Goal: Transaction & Acquisition: Purchase product/service

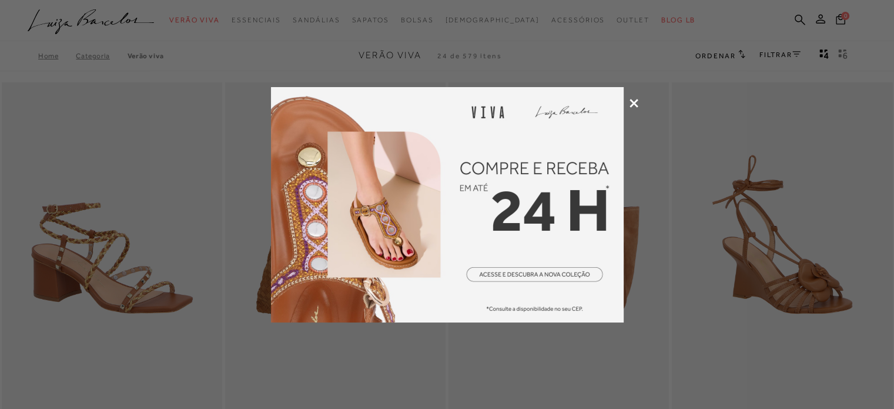
click at [631, 106] on icon at bounding box center [634, 103] width 9 height 9
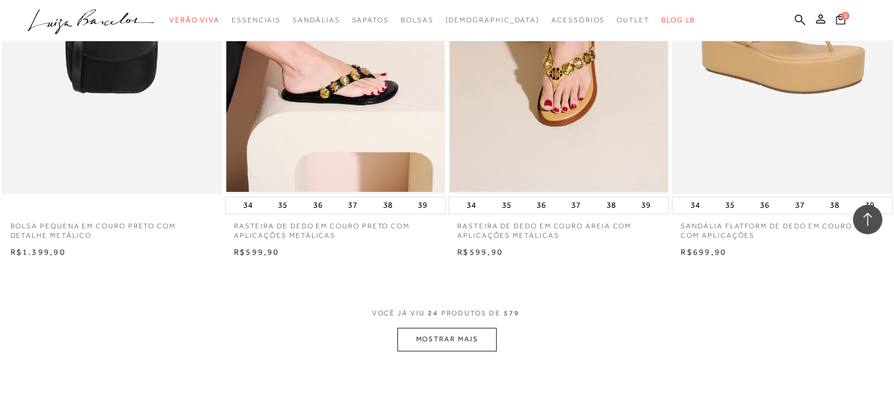
scroll to position [4879, 0]
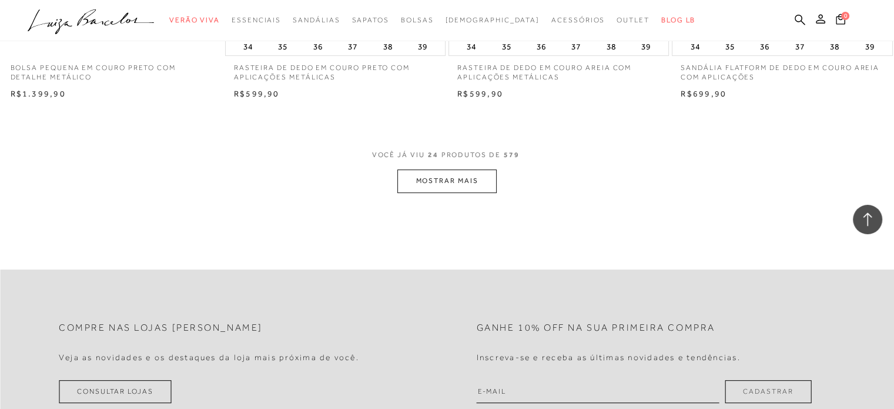
click at [471, 179] on button "MOSTRAR MAIS" at bounding box center [446, 180] width 99 height 23
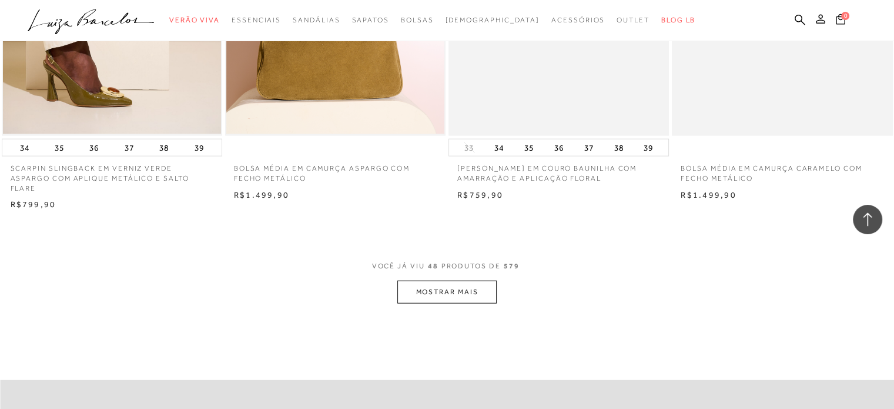
scroll to position [7231, 0]
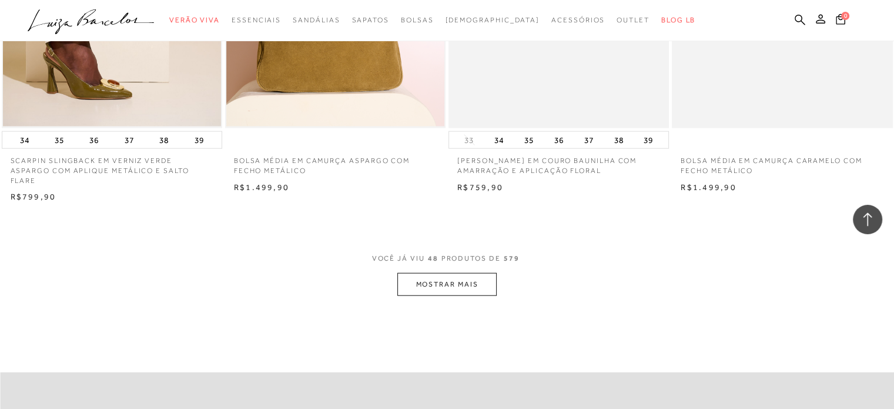
click at [428, 273] on button "MOSTRAR MAIS" at bounding box center [446, 284] width 99 height 23
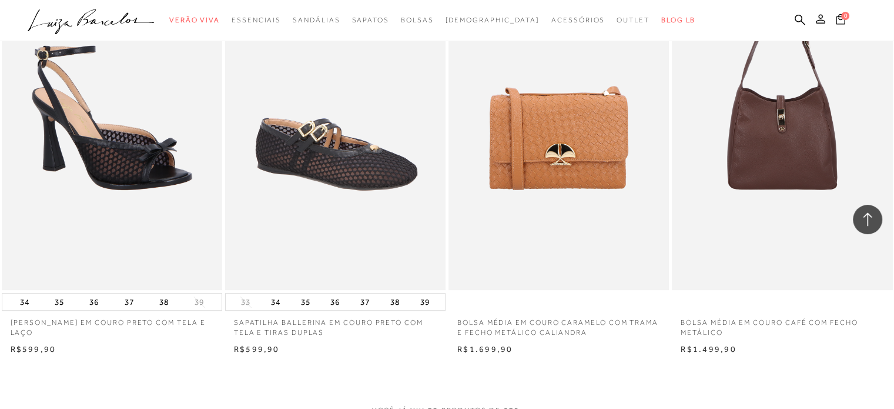
scroll to position [9700, 0]
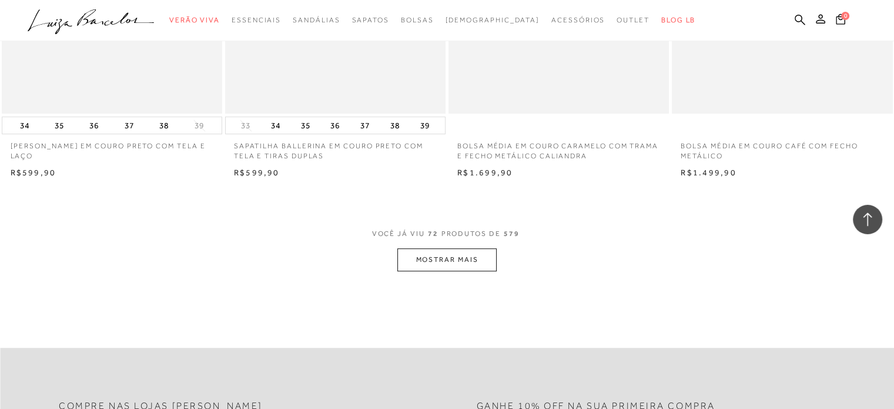
click at [413, 248] on button "MOSTRAR MAIS" at bounding box center [446, 259] width 99 height 23
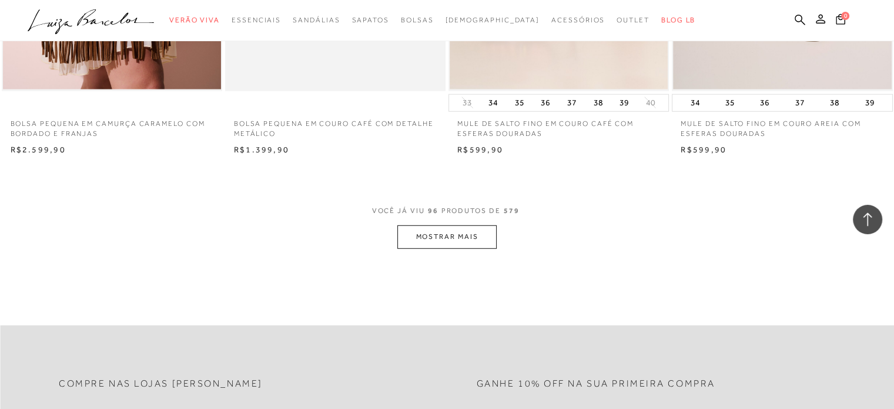
scroll to position [12169, 0]
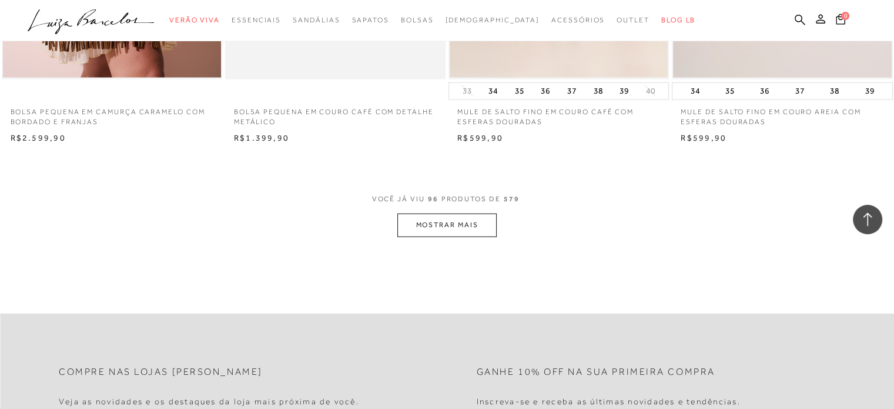
click at [462, 213] on button "MOSTRAR MAIS" at bounding box center [446, 224] width 99 height 23
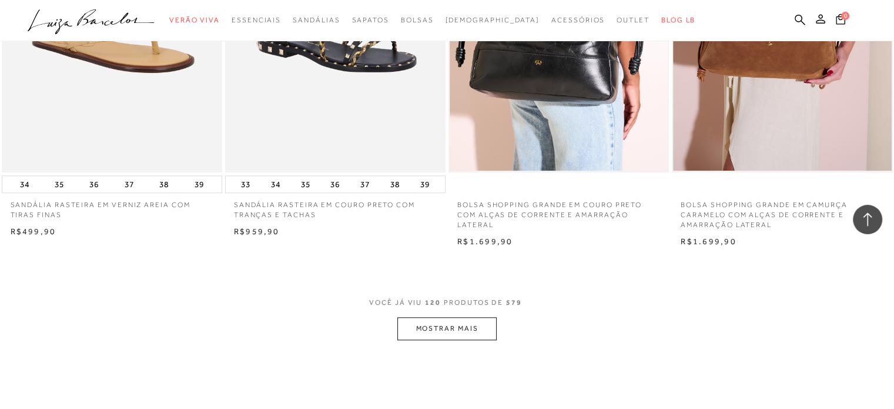
scroll to position [14696, 0]
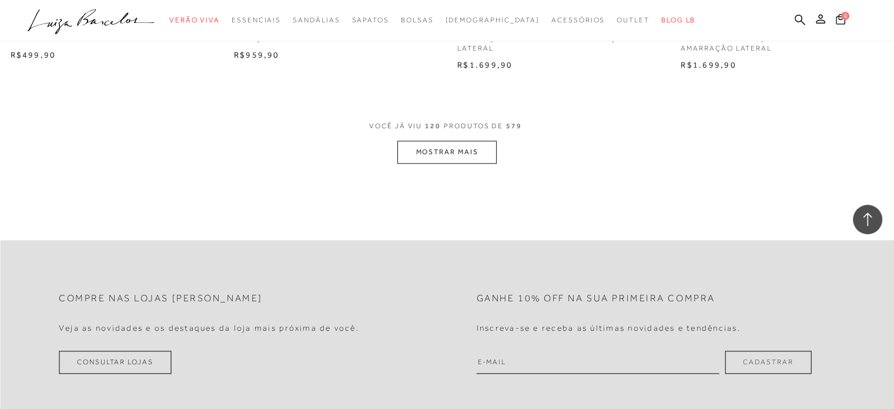
click at [466, 140] on button "MOSTRAR MAIS" at bounding box center [446, 151] width 99 height 23
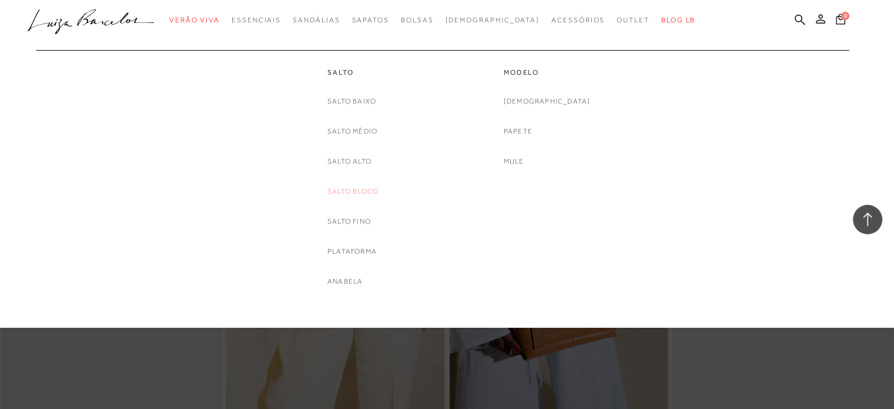
click at [362, 187] on link "Salto Bloco" at bounding box center [352, 191] width 51 height 12
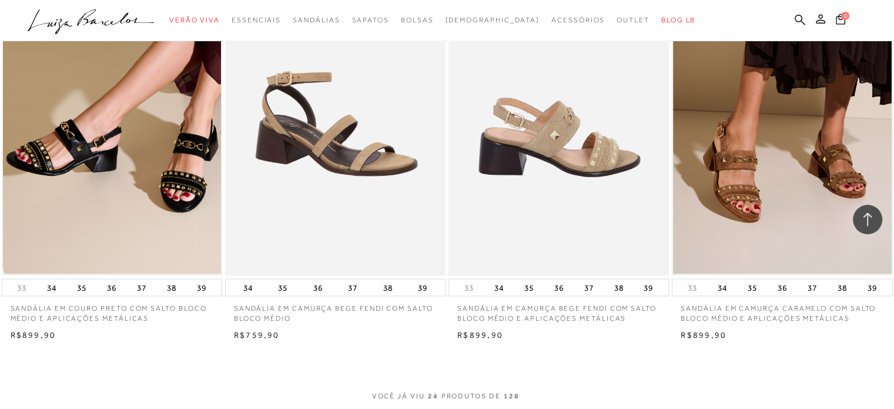
scroll to position [2234, 0]
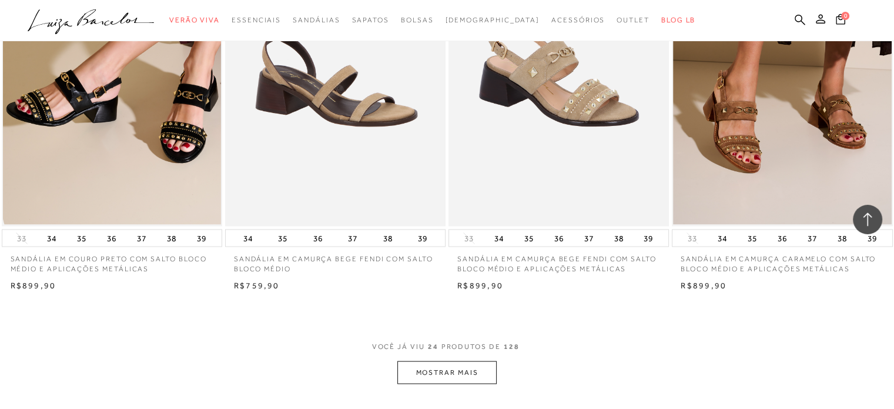
click at [441, 373] on button "MOSTRAR MAIS" at bounding box center [446, 371] width 99 height 23
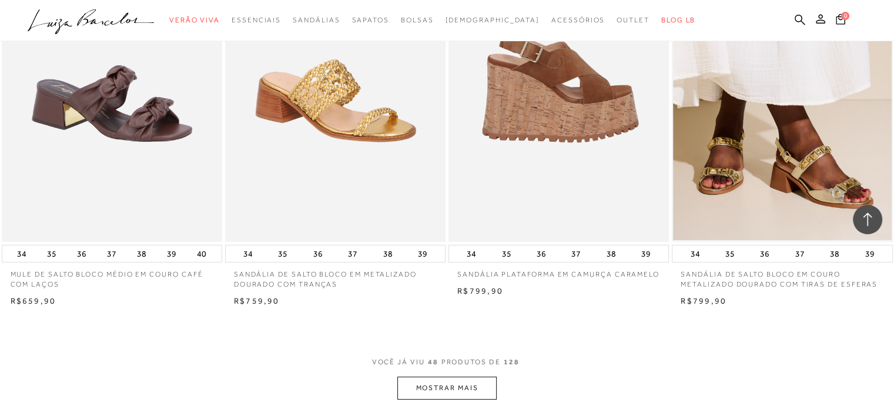
scroll to position [4762, 0]
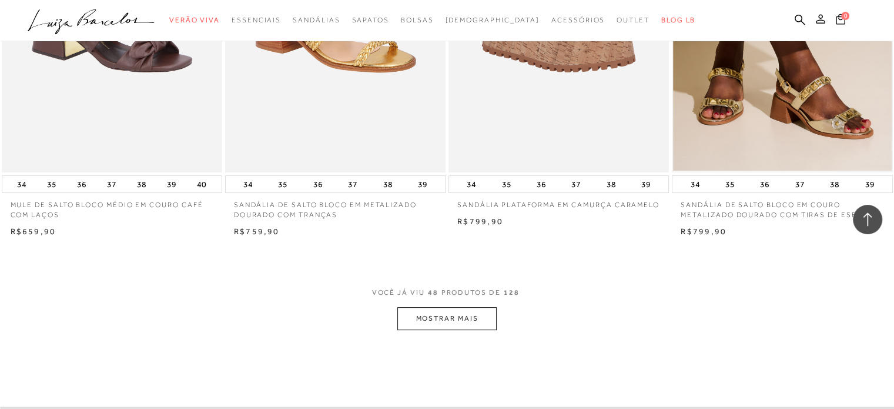
click at [409, 311] on button "MOSTRAR MAIS" at bounding box center [446, 318] width 99 height 23
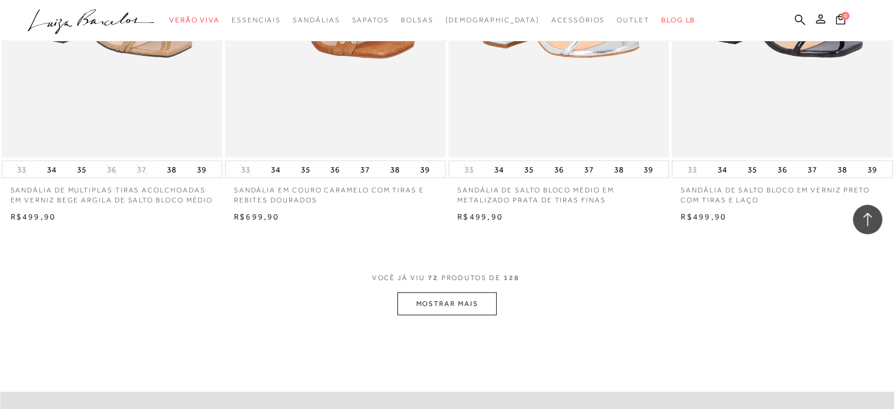
scroll to position [7407, 0]
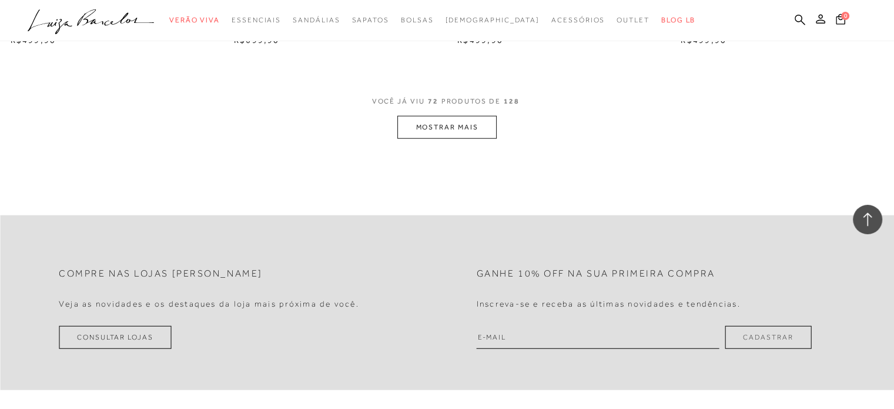
click at [464, 129] on button "MOSTRAR MAIS" at bounding box center [446, 127] width 99 height 23
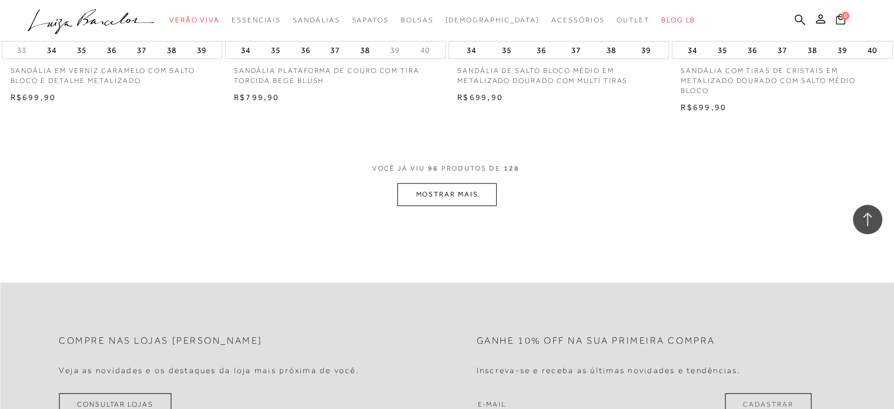
scroll to position [9817, 0]
click at [470, 185] on button "MOSTRAR MAIS" at bounding box center [446, 191] width 99 height 23
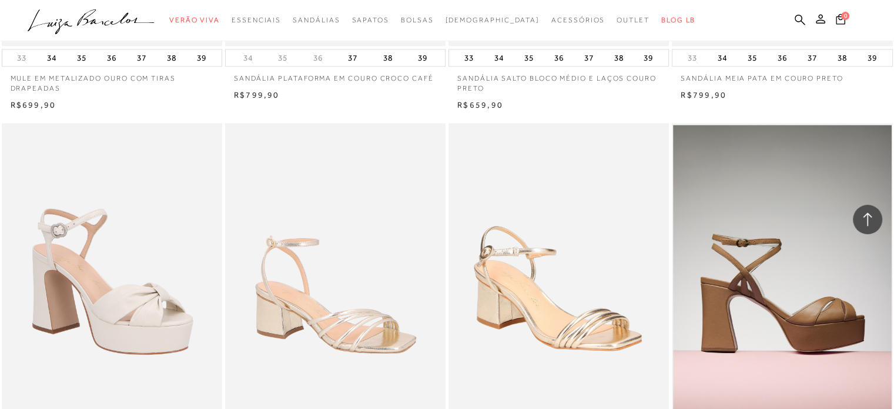
scroll to position [10758, 0]
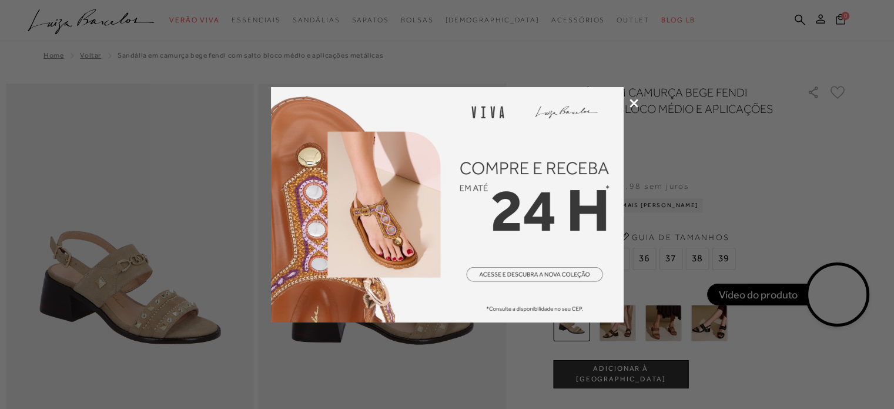
click at [633, 102] on icon at bounding box center [634, 103] width 9 height 9
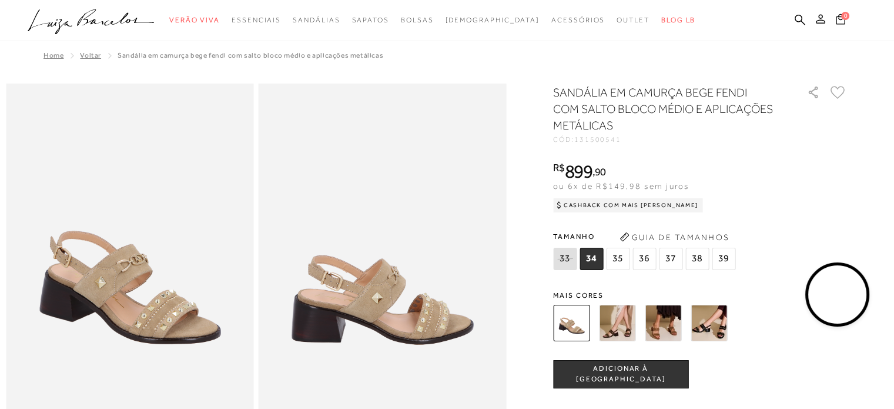
click at [621, 314] on img at bounding box center [617, 323] width 36 height 36
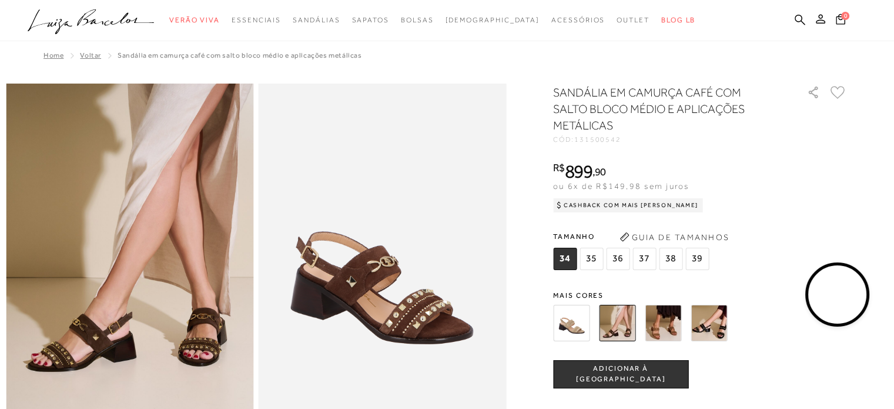
click at [671, 322] on img at bounding box center [663, 323] width 36 height 36
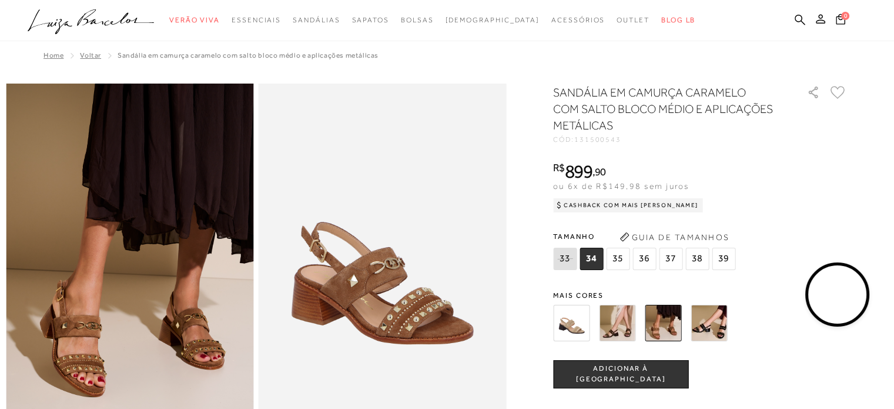
click at [618, 256] on span "35" at bounding box center [618, 258] width 24 height 22
click at [627, 387] on button "ADICIONAR À SACOLA" at bounding box center [620, 374] width 135 height 28
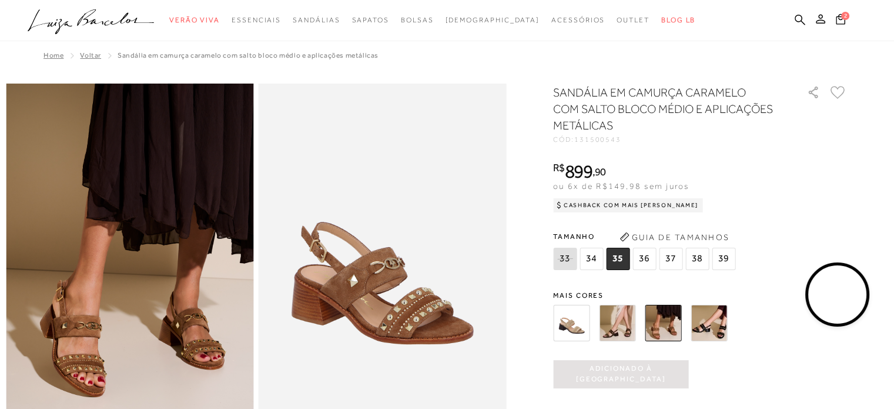
click at [627, 372] on span "Adicionado à sacola" at bounding box center [620, 373] width 135 height 21
click at [841, 18] on icon at bounding box center [841, 19] width 10 height 12
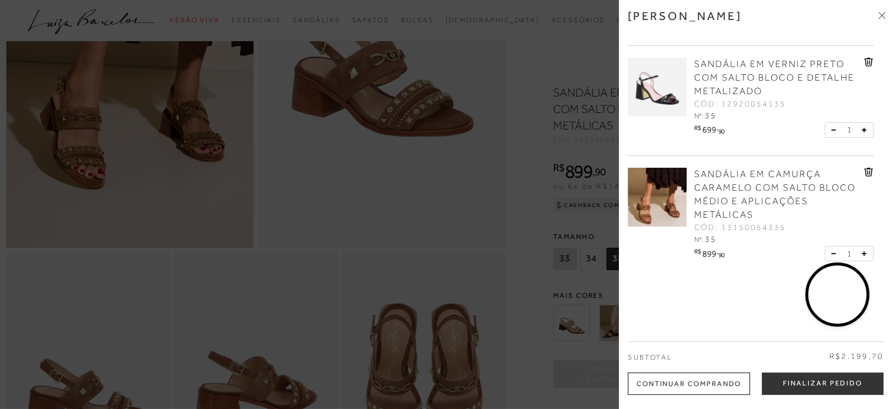
scroll to position [235, 0]
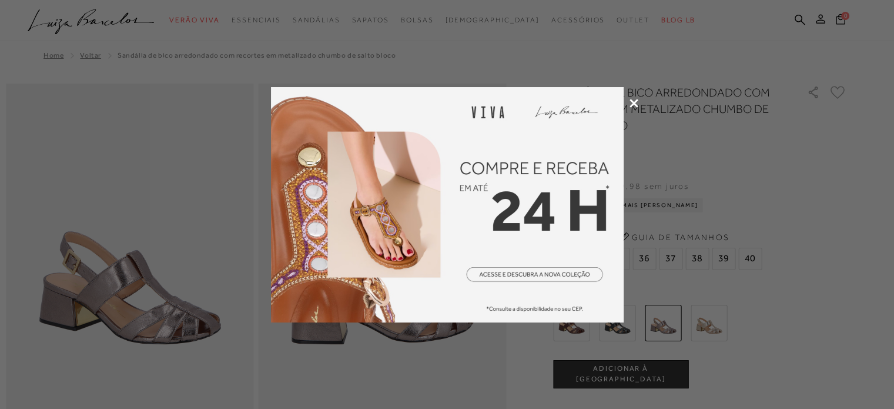
click at [627, 101] on div at bounding box center [447, 204] width 894 height 409
click at [631, 103] on icon at bounding box center [634, 103] width 9 height 9
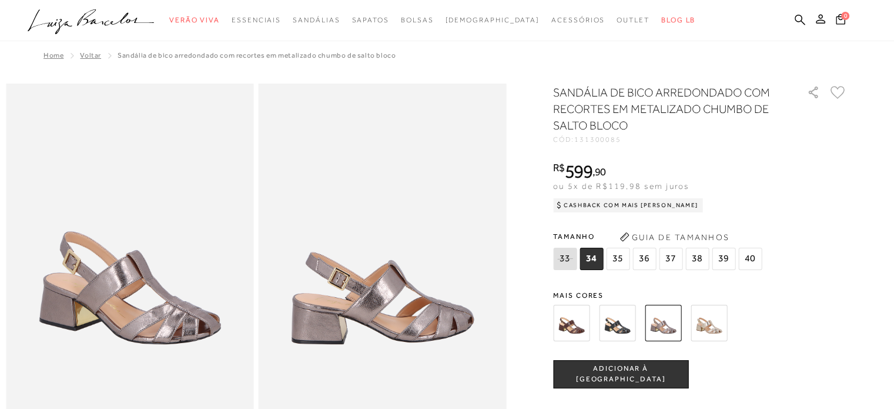
click at [619, 323] on img at bounding box center [617, 323] width 36 height 36
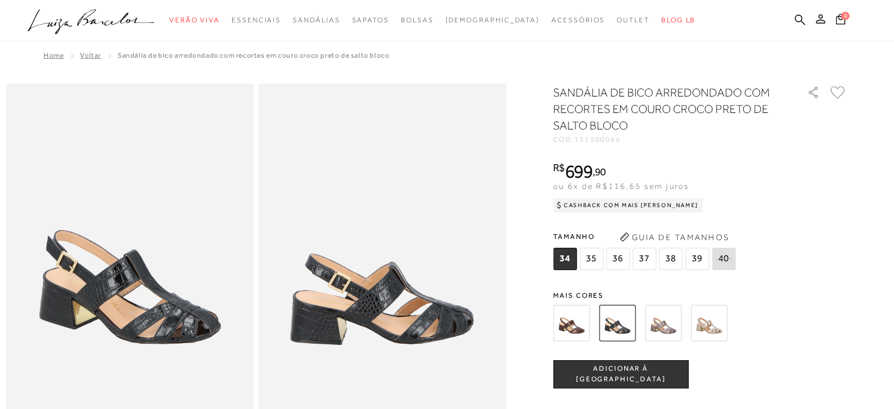
click at [718, 323] on img at bounding box center [709, 323] width 36 height 36
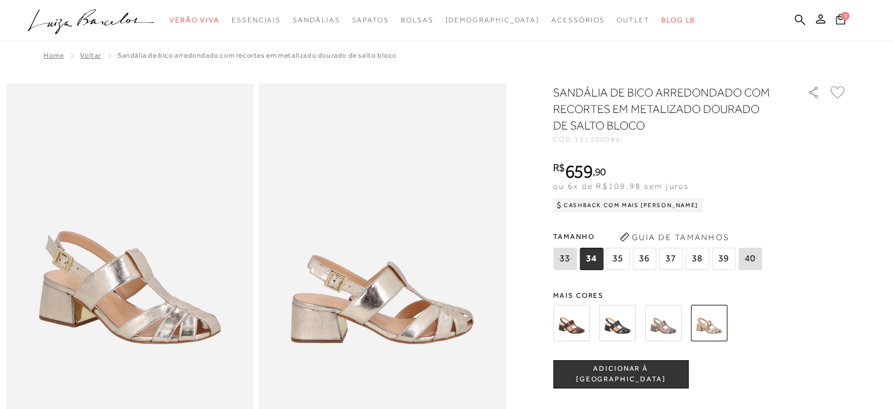
click at [672, 322] on img at bounding box center [663, 323] width 36 height 36
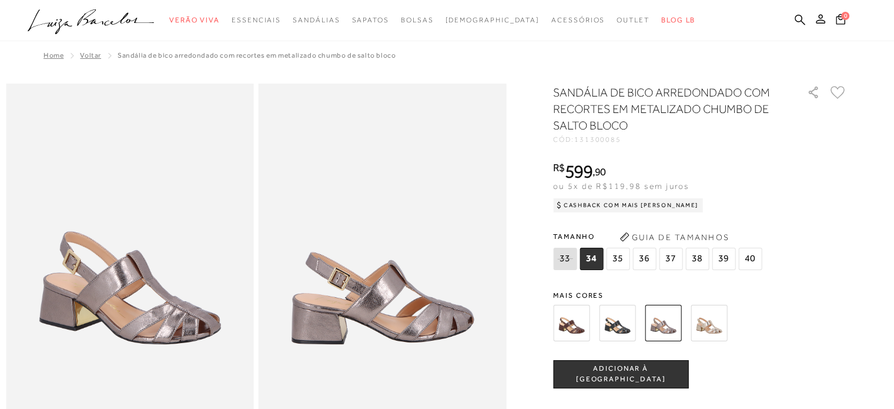
click at [587, 325] on img at bounding box center [571, 323] width 36 height 36
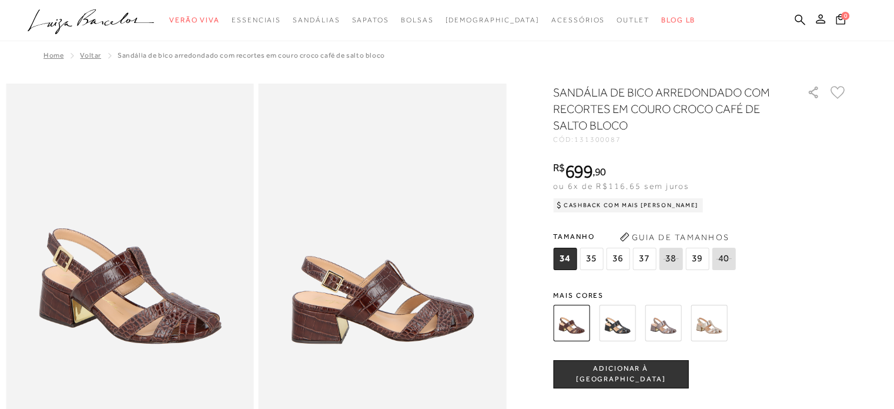
click at [609, 324] on img at bounding box center [617, 323] width 36 height 36
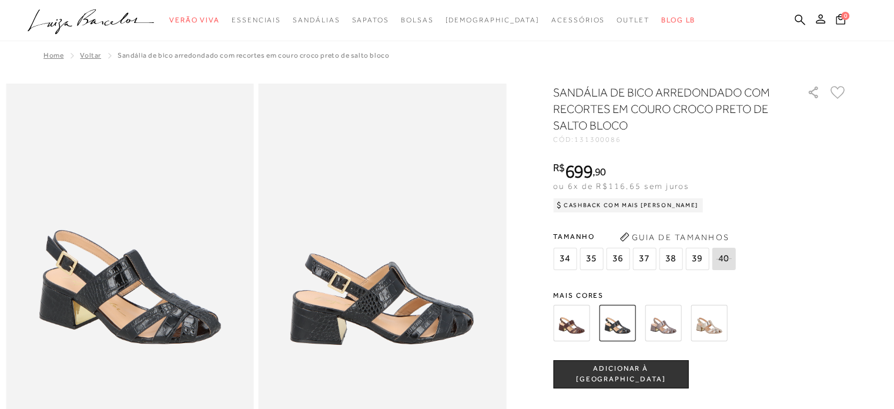
click at [670, 288] on div "SANDÁLIA DE BICO ARREDONDADO COM RECORTES EM COURO CROCO PRETO DE SALTO BLOCO C…" at bounding box center [700, 354] width 294 height 540
click at [843, 86] on icon at bounding box center [838, 92] width 14 height 12
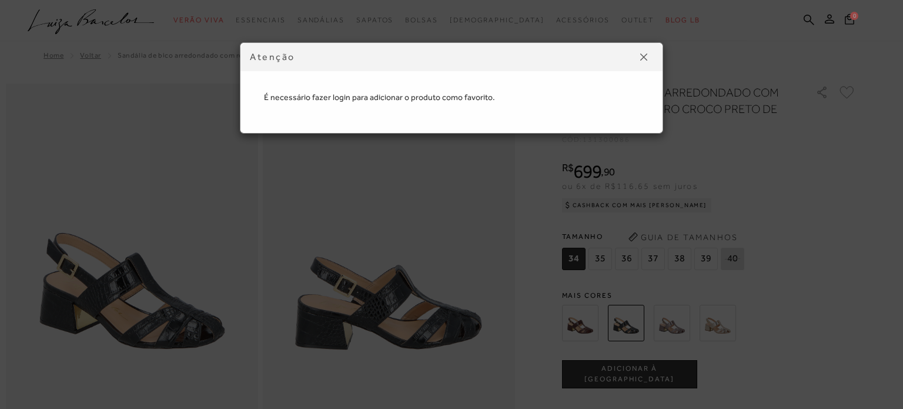
click at [451, 119] on div "É necessário fazer login para adicionar o produto como favorito." at bounding box center [451, 88] width 399 height 66
click at [651, 56] on button at bounding box center [643, 57] width 19 height 19
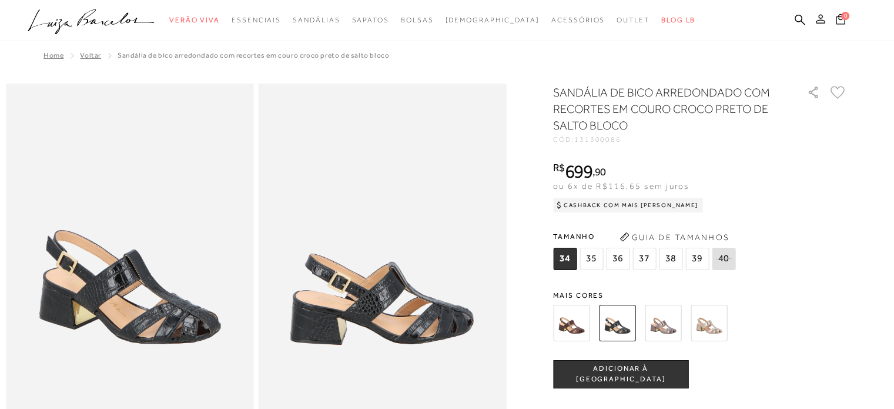
click at [821, 21] on icon at bounding box center [820, 18] width 9 height 9
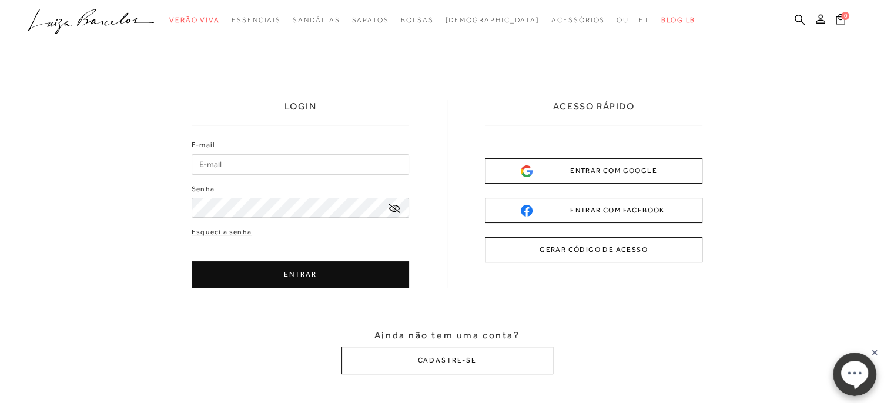
click at [366, 161] on input "E-mail" at bounding box center [301, 164] width 218 height 21
type input "jubozoli@hotmail.om"
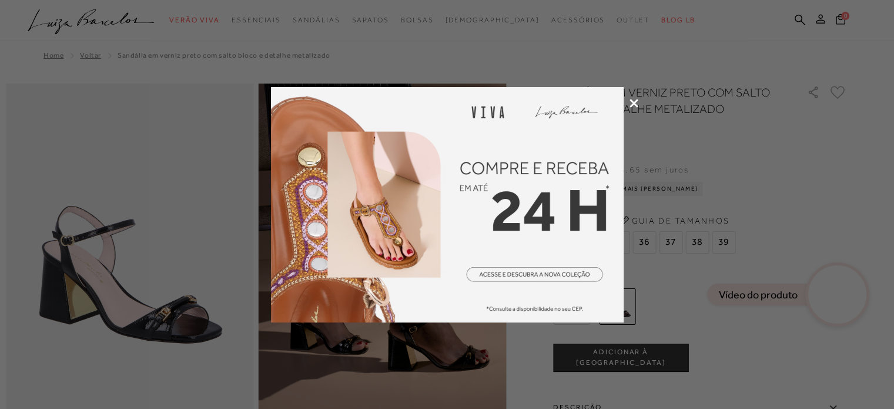
click at [635, 108] on div at bounding box center [447, 204] width 894 height 409
click at [632, 101] on icon at bounding box center [634, 103] width 9 height 9
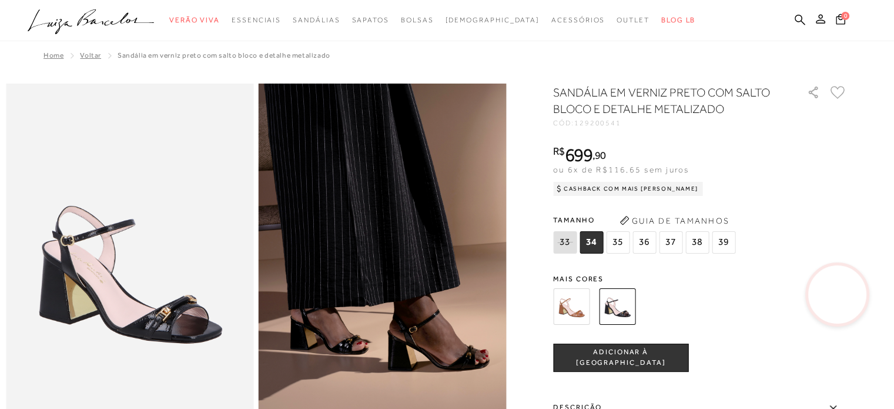
click at [577, 300] on img at bounding box center [571, 306] width 36 height 36
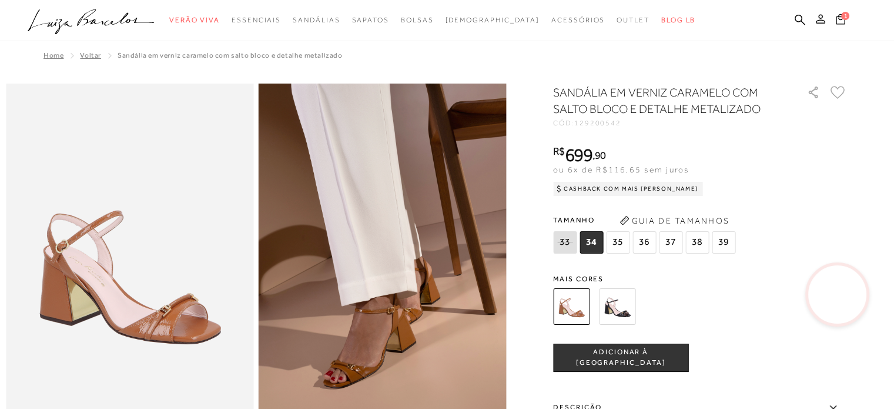
click at [628, 299] on img at bounding box center [617, 306] width 36 height 36
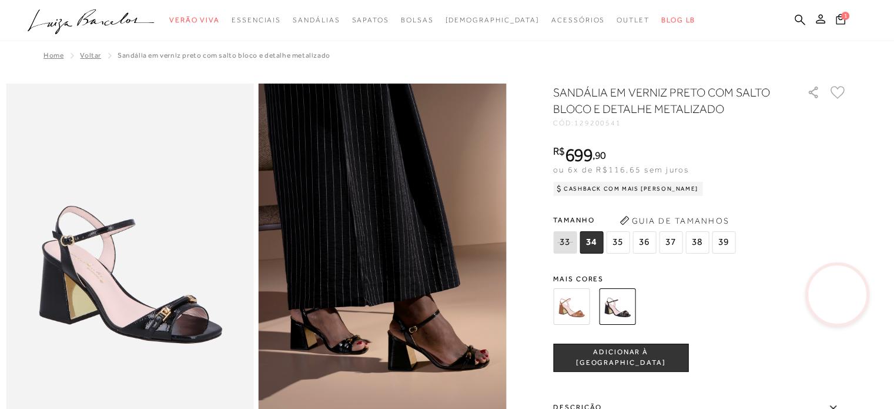
click at [618, 242] on span "35" at bounding box center [618, 242] width 24 height 22
click at [604, 356] on span "ADICIONAR À SACOLA" at bounding box center [621, 357] width 134 height 21
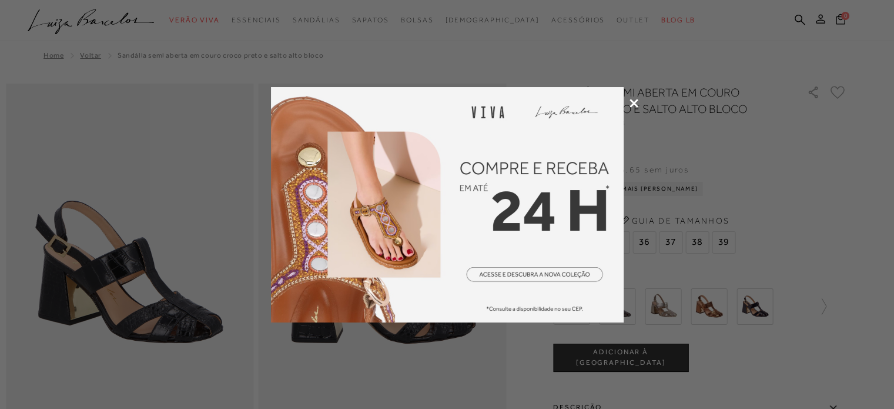
click at [630, 97] on div at bounding box center [447, 204] width 894 height 409
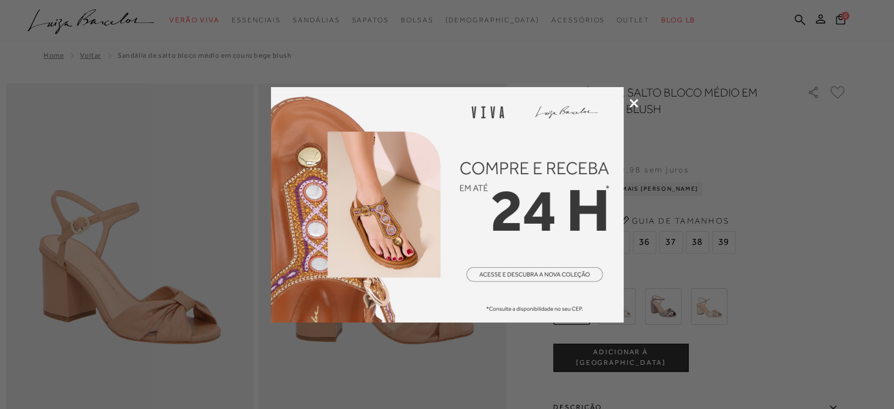
click at [633, 101] on icon at bounding box center [634, 103] width 9 height 9
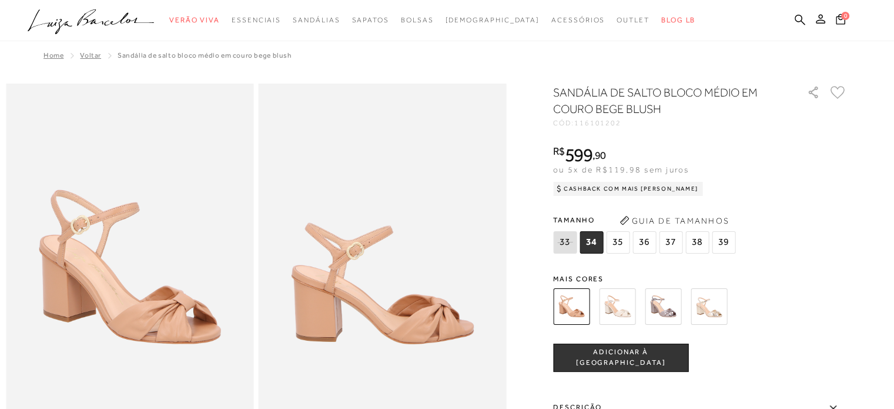
click at [619, 309] on img at bounding box center [617, 306] width 36 height 36
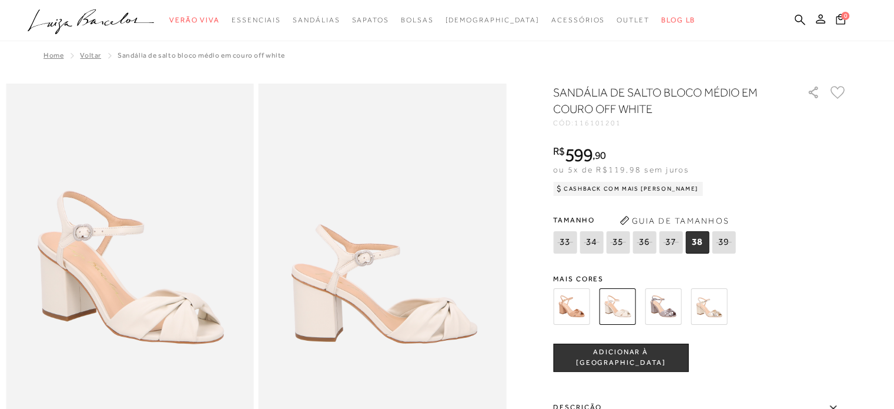
click at [677, 298] on img at bounding box center [663, 306] width 36 height 36
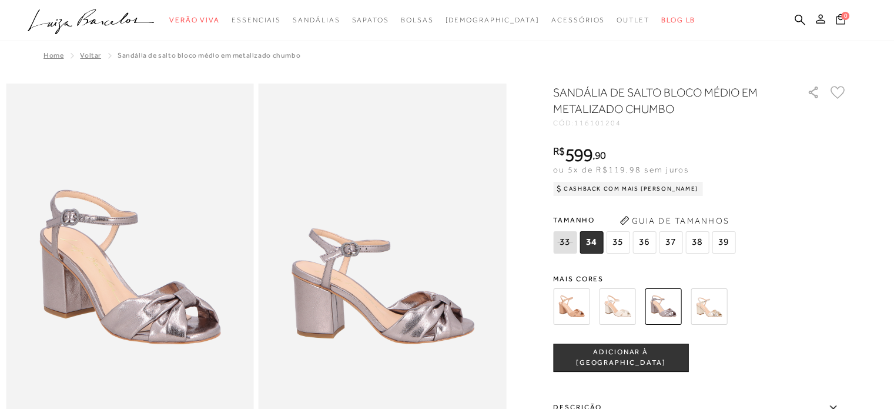
click at [717, 303] on img at bounding box center [709, 306] width 36 height 36
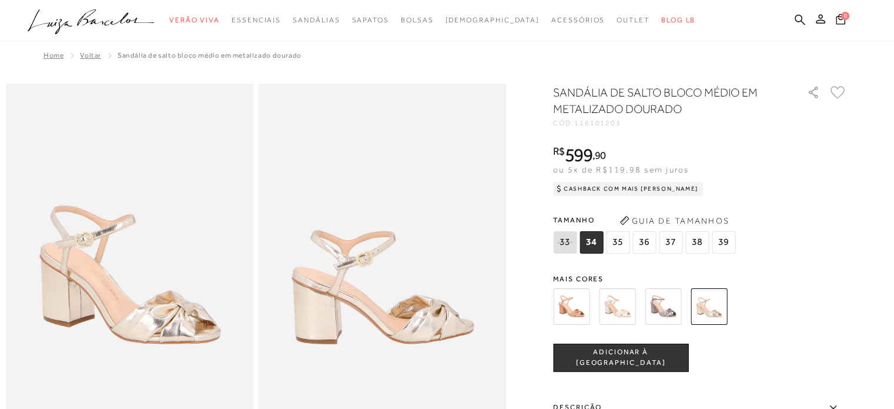
click at [615, 244] on span "35" at bounding box center [618, 242] width 24 height 22
click at [625, 354] on span "ADICIONAR À [GEOGRAPHIC_DATA]" at bounding box center [621, 357] width 134 height 21
